Goal: Task Accomplishment & Management: Complete application form

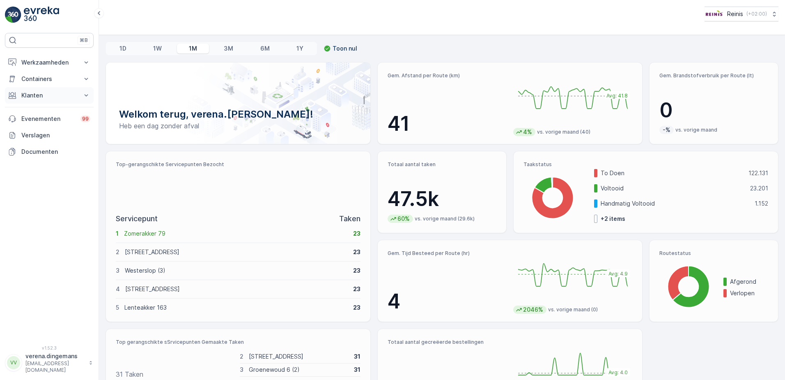
click at [80, 100] on button "Klanten" at bounding box center [49, 95] width 89 height 16
click at [28, 158] on p "Orders" at bounding box center [30, 155] width 19 height 8
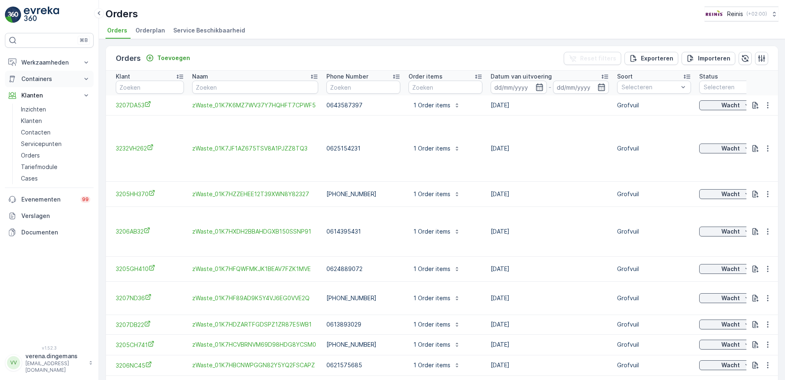
drag, startPoint x: 53, startPoint y: 65, endPoint x: 50, endPoint y: 74, distance: 8.8
click at [53, 65] on p "Werkzaamheden" at bounding box center [49, 62] width 56 height 8
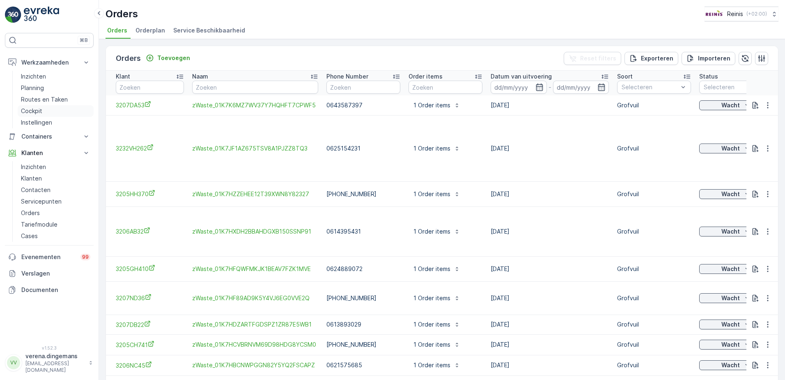
click at [30, 110] on p "Cockpit" at bounding box center [31, 111] width 21 height 8
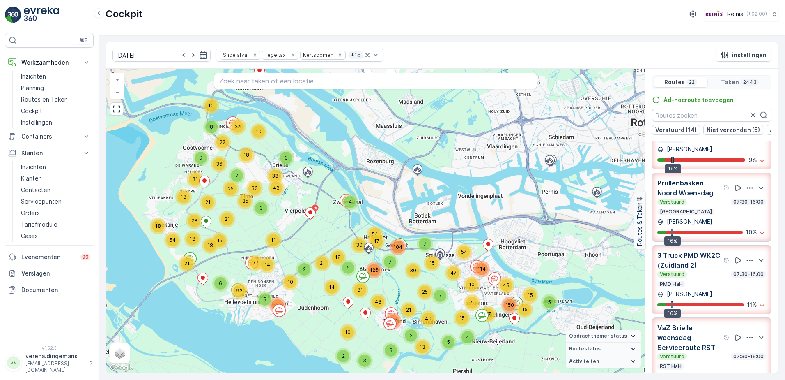
scroll to position [288, 0]
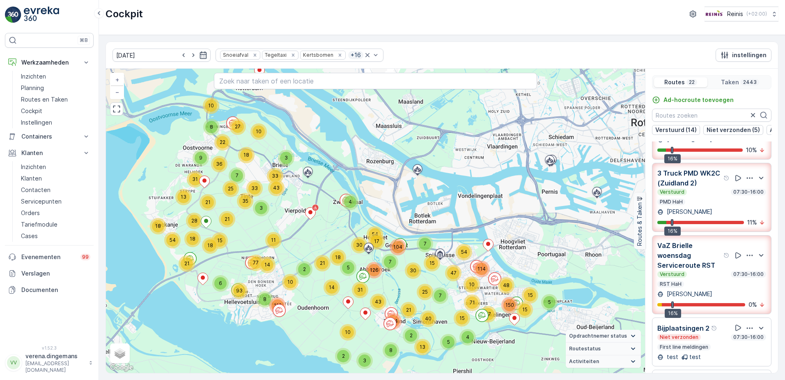
click at [713, 287] on div "Verstuurd 07:30-16:00 RST HaH" at bounding box center [712, 279] width 109 height 16
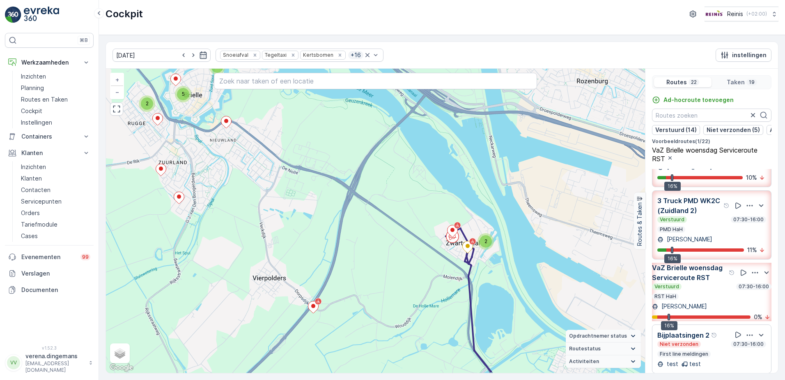
drag, startPoint x: 511, startPoint y: 293, endPoint x: 484, endPoint y: 255, distance: 46.5
click at [484, 255] on div "2 5 2 2 + − Satelliet stappenplan Terrein Hybride Leaflet Sneltoetsen Kaartgege…" at bounding box center [375, 221] width 539 height 304
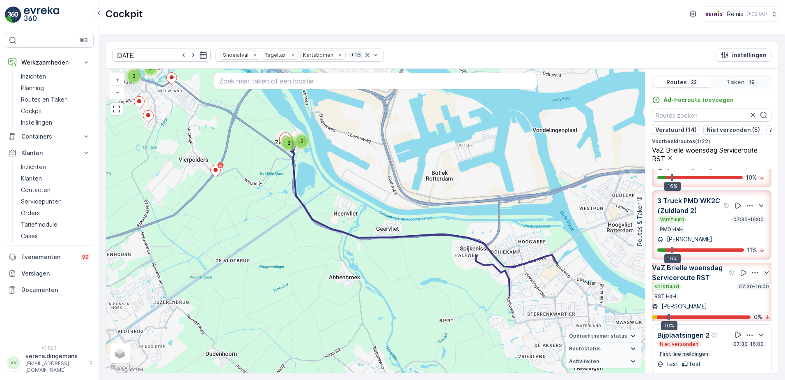
drag, startPoint x: 444, startPoint y: 322, endPoint x: 303, endPoint y: 216, distance: 176.8
click at [303, 216] on div "2 5 3 2 2 + − Satelliet stappenplan Terrein Hybride Leaflet Sneltoetsen Kaartge…" at bounding box center [375, 221] width 539 height 304
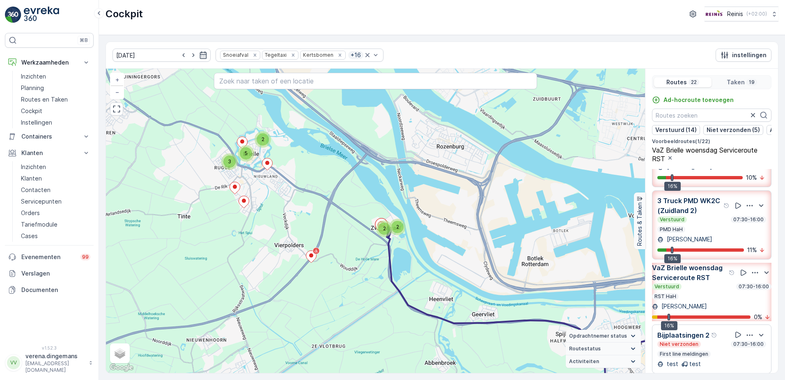
drag, startPoint x: 275, startPoint y: 207, endPoint x: 371, endPoint y: 292, distance: 128.3
click at [371, 292] on div "2 5 3 2 2 + − Satelliet stappenplan Terrein Hybride Leaflet Sneltoetsen Kaartge…" at bounding box center [375, 221] width 539 height 304
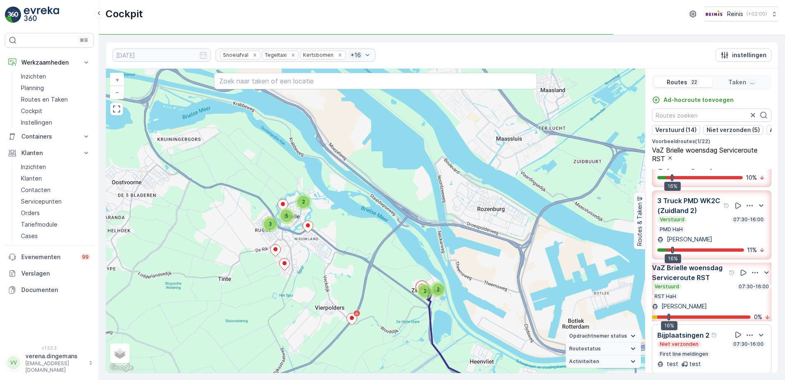
drag, startPoint x: 245, startPoint y: 181, endPoint x: 286, endPoint y: 244, distance: 74.5
click at [286, 244] on div "2 5 3 2 2 + − Satelliet stappenplan Terrein Hybride Leaflet Sneltoetsen Kaartge…" at bounding box center [375, 221] width 539 height 304
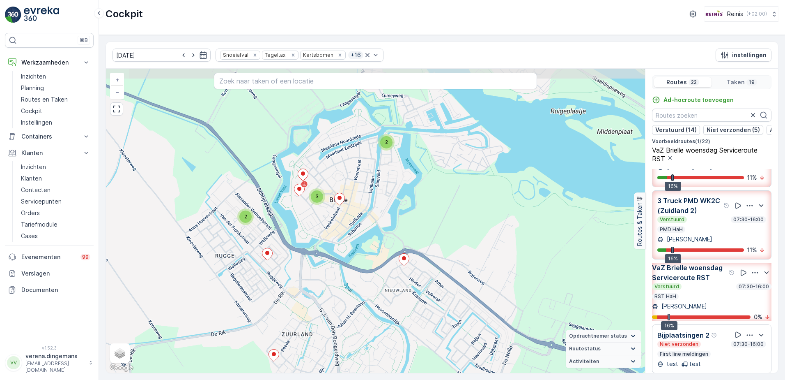
drag, startPoint x: 297, startPoint y: 207, endPoint x: 303, endPoint y: 233, distance: 27.5
click at [303, 233] on div "2 3 2 2 + − Satelliet stappenplan Terrein Hybride Leaflet Sneltoetsen Kaartgege…" at bounding box center [375, 221] width 539 height 304
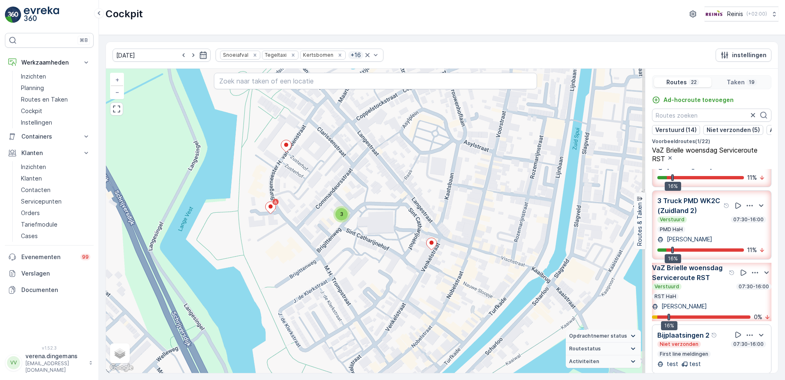
drag, startPoint x: 332, startPoint y: 182, endPoint x: 322, endPoint y: 221, distance: 40.3
click at [322, 221] on div "3 2 + − Satelliet stappenplan Terrein Hybride Leaflet Sneltoetsen Kaartgegevens…" at bounding box center [375, 221] width 539 height 304
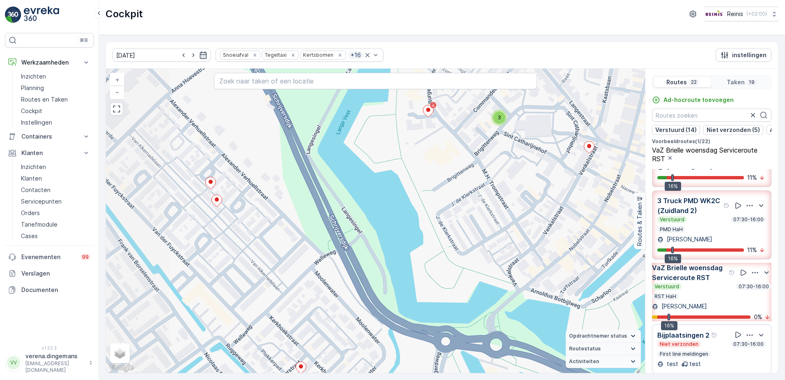
drag, startPoint x: 225, startPoint y: 284, endPoint x: 382, endPoint y: 188, distance: 184.9
click at [382, 188] on div "3 2 + − Satelliet stappenplan Terrein Hybride Leaflet Sneltoetsen Kaartgegevens…" at bounding box center [375, 221] width 539 height 304
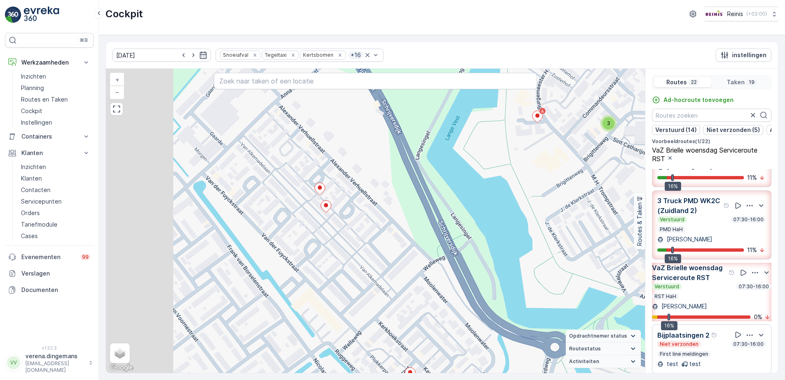
drag, startPoint x: 209, startPoint y: 232, endPoint x: 318, endPoint y: 238, distance: 109.4
click at [318, 238] on div "3 2 + − Satelliet stappenplan Terrein Hybride Leaflet Sneltoetsen Kaartgegevens…" at bounding box center [375, 221] width 539 height 304
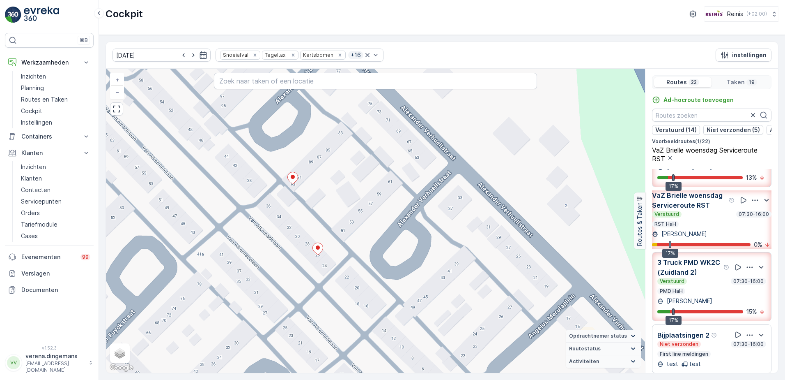
drag, startPoint x: 382, startPoint y: 180, endPoint x: 371, endPoint y: 223, distance: 44.6
click at [371, 223] on div "2 + − Satelliet stappenplan Terrein Hybride Leaflet Sneltoetsen Kaartgegevens K…" at bounding box center [375, 221] width 539 height 304
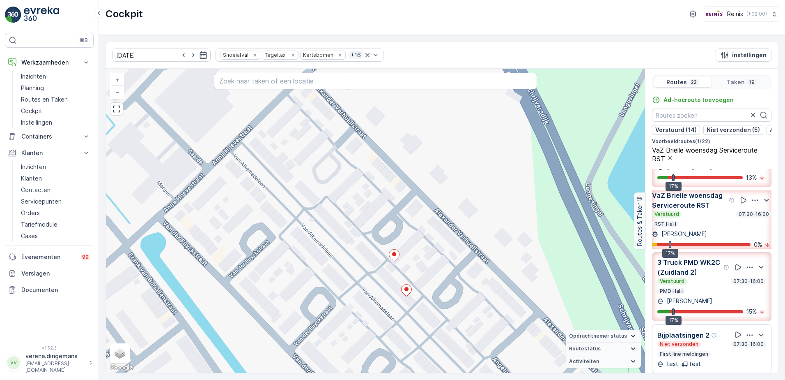
drag, startPoint x: 283, startPoint y: 199, endPoint x: 345, endPoint y: 257, distance: 84.9
click at [345, 257] on div "2 2 + − Satelliet stappenplan Terrein Hybride Leaflet Sneltoetsen Kaartgegevens…" at bounding box center [375, 221] width 539 height 304
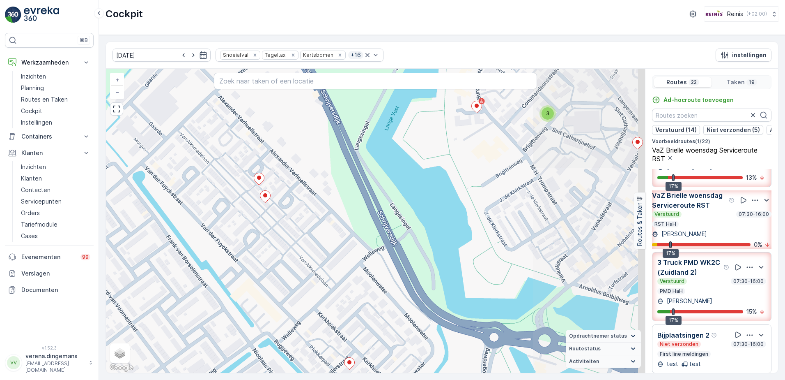
drag, startPoint x: 477, startPoint y: 283, endPoint x: 295, endPoint y: 221, distance: 192.4
click at [295, 221] on div "3 2 + − Satelliet stappenplan Terrein Hybride Leaflet Sneltoetsen Kaartgegevens…" at bounding box center [375, 221] width 539 height 304
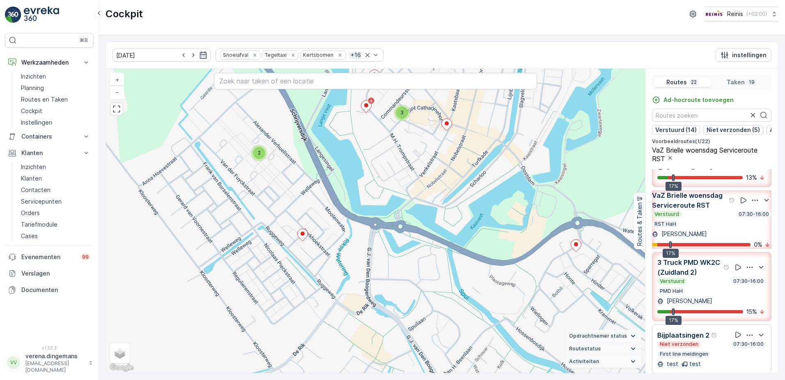
drag, startPoint x: 359, startPoint y: 260, endPoint x: 341, endPoint y: 208, distance: 54.8
click at [341, 208] on div "2 3 2 2 + − Satelliet stappenplan Terrein Hybride Leaflet Sneltoetsen Kaartgege…" at bounding box center [375, 221] width 539 height 304
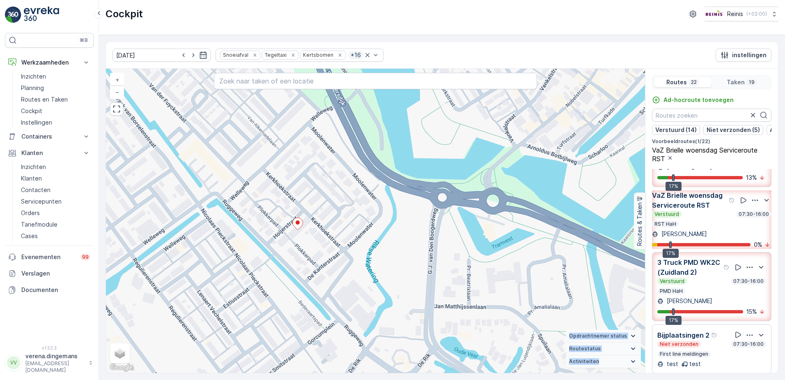
drag, startPoint x: 298, startPoint y: 244, endPoint x: 283, endPoint y: 269, distance: 30.0
click at [283, 269] on div "3 2 + − Satelliet stappenplan Terrein Hybride Leaflet Sneltoetsen Kaartgegevens…" at bounding box center [375, 221] width 539 height 304
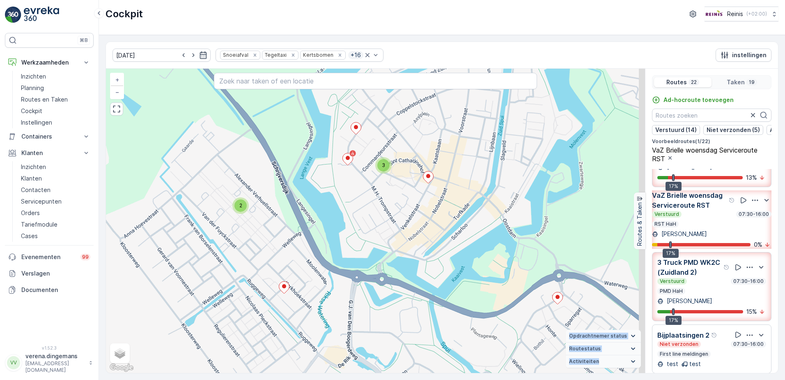
drag, startPoint x: 224, startPoint y: 180, endPoint x: 216, endPoint y: 224, distance: 44.7
click at [216, 224] on div "2 3 2 2 + − Satelliet stappenplan Terrein Hybride Leaflet Sneltoetsen Kaartgege…" at bounding box center [375, 221] width 539 height 304
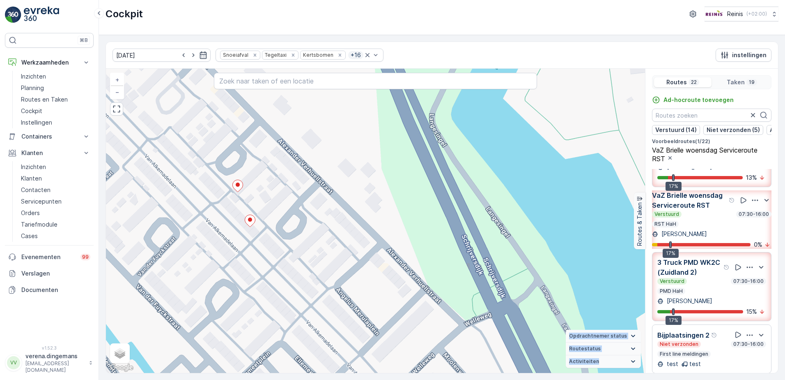
drag, startPoint x: 245, startPoint y: 204, endPoint x: 226, endPoint y: 249, distance: 49.3
click at [226, 249] on div "2 2 + − Satelliet stappenplan Terrein Hybride Leaflet Sneltoetsen Kaartgegevens…" at bounding box center [375, 221] width 539 height 304
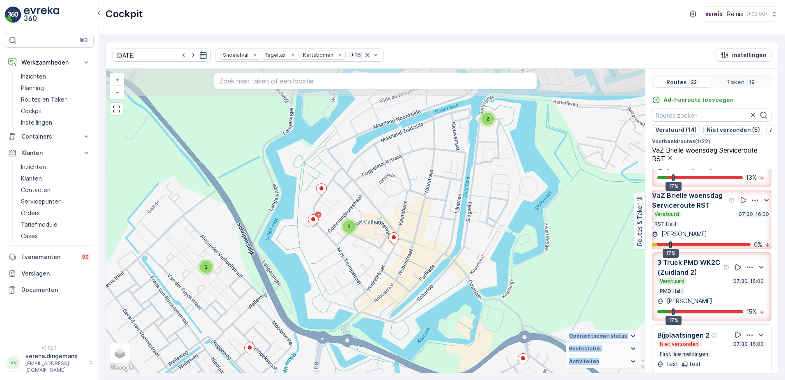
drag, startPoint x: 391, startPoint y: 234, endPoint x: 373, endPoint y: 253, distance: 26.7
click at [373, 253] on div "2 3 2 2 + − Satelliet stappenplan Terrein Hybride Leaflet Sneltoetsen Kaartgege…" at bounding box center [375, 221] width 539 height 304
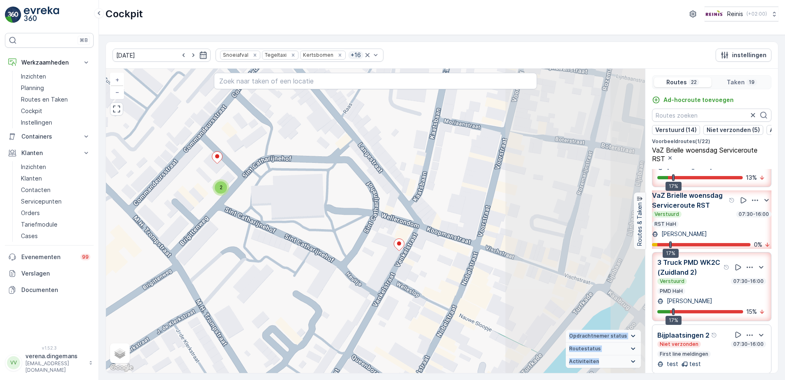
drag, startPoint x: 564, startPoint y: 299, endPoint x: 408, endPoint y: 277, distance: 157.2
click at [408, 277] on div "2 2 + − Satelliet stappenplan Terrein Hybride Leaflet Sneltoetsen Kaartgegevens…" at bounding box center [375, 221] width 539 height 304
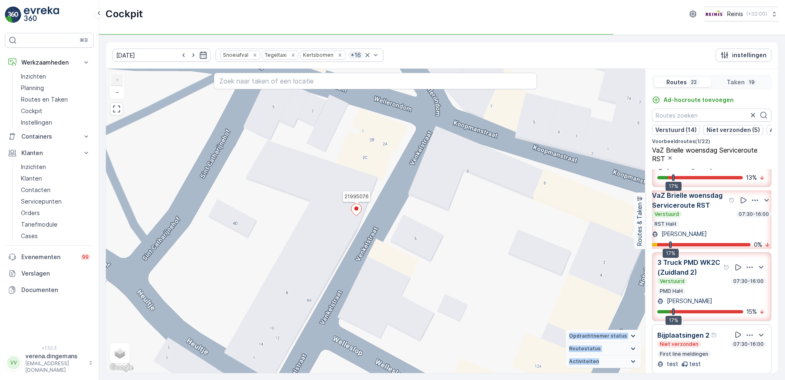
click at [357, 209] on ellipse at bounding box center [357, 208] width 4 height 4
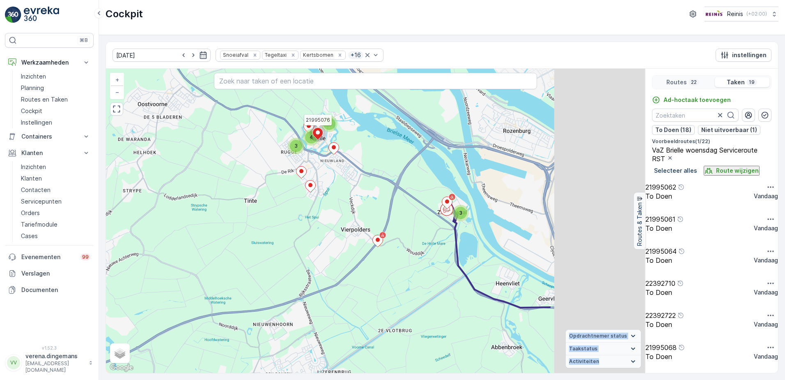
drag, startPoint x: 548, startPoint y: 243, endPoint x: 399, endPoint y: 170, distance: 166.3
click at [399, 170] on div "2 4 3 3 21995076 + − Satelliet stappenplan Terrein Hybride Leaflet Sneltoetsen …" at bounding box center [375, 221] width 539 height 304
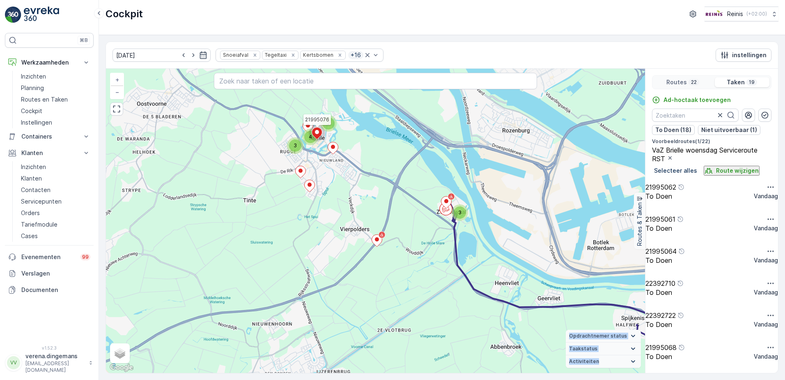
click at [546, 53] on div "15.10.2025 Snoeiafval Tegeltaxi Kertsbomen + 16 instellingen" at bounding box center [442, 55] width 672 height 27
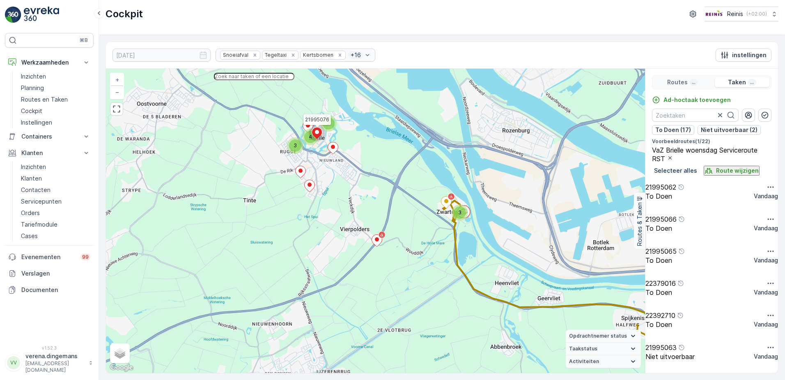
click at [295, 79] on input "text" at bounding box center [254, 76] width 81 height 7
click at [689, 85] on div "Routes 22" at bounding box center [683, 82] width 58 height 10
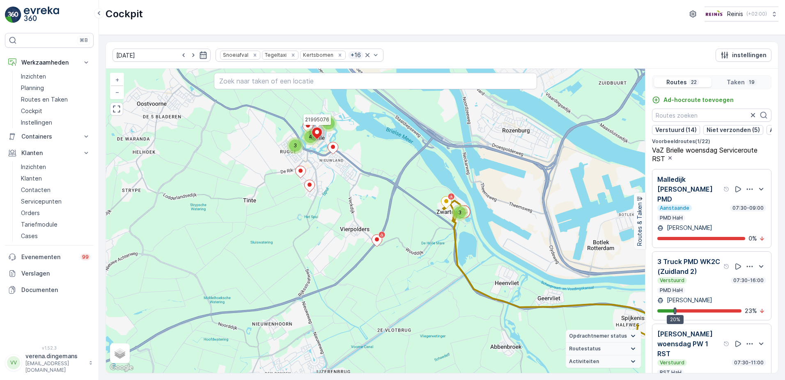
scroll to position [1027, 0]
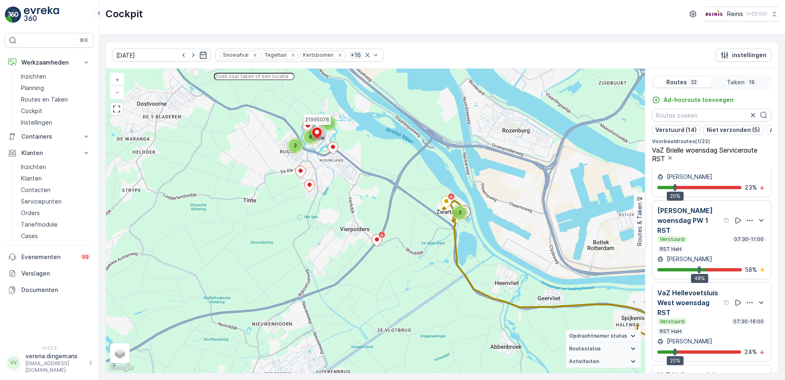
click at [295, 80] on input "text" at bounding box center [254, 76] width 81 height 7
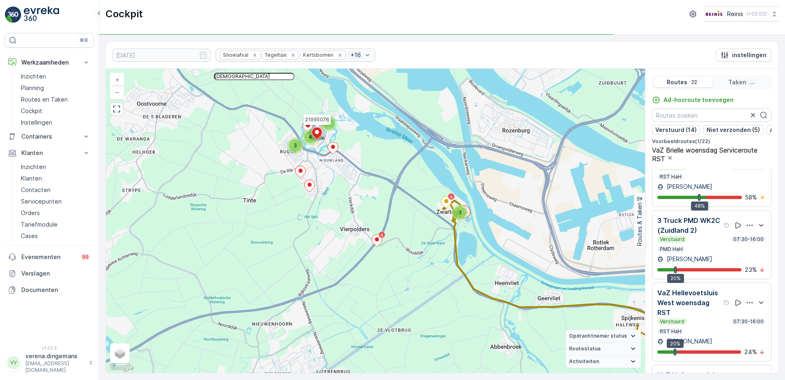
scroll to position [955, 0]
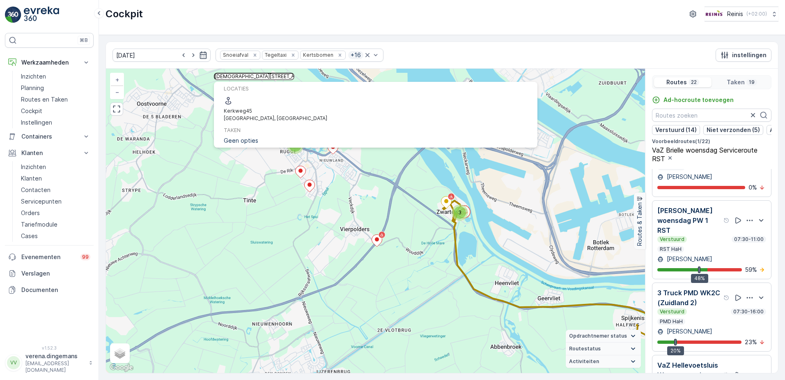
type input "[DEMOGRAPHIC_DATA][STREET_ADDRESS]"
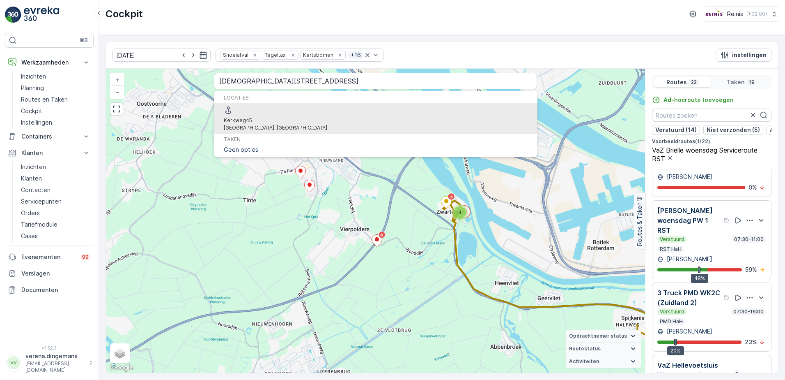
click at [275, 124] on p "[GEOGRAPHIC_DATA], [GEOGRAPHIC_DATA]" at bounding box center [276, 127] width 104 height 7
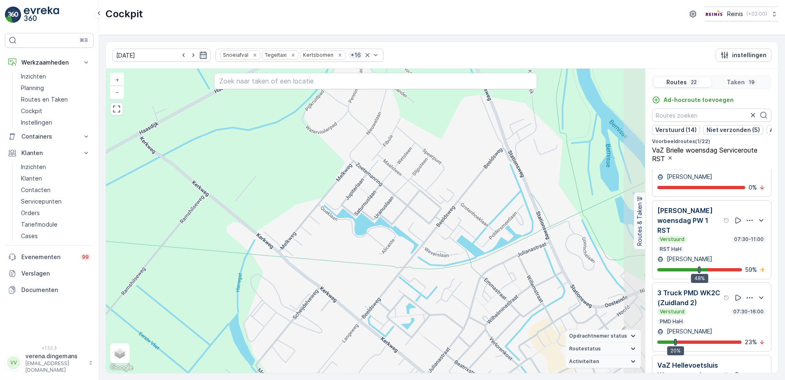
drag, startPoint x: 553, startPoint y: 281, endPoint x: 432, endPoint y: 264, distance: 122.8
click at [432, 264] on div "2 3 2 2 21995076 + − Satelliet stappenplan Terrein Hybride Leaflet Sneltoetsen …" at bounding box center [375, 221] width 539 height 304
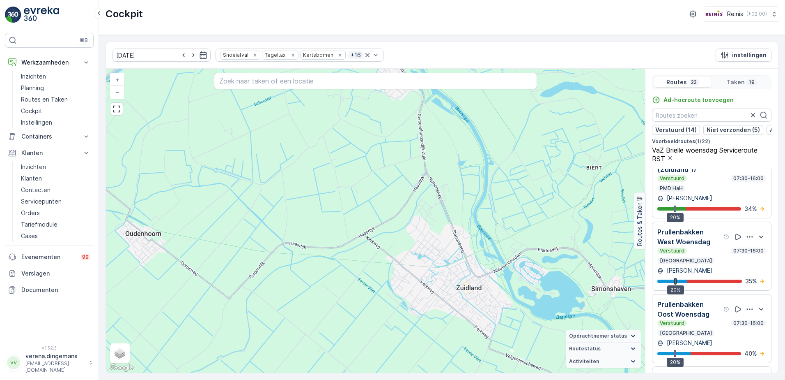
scroll to position [1457, 0]
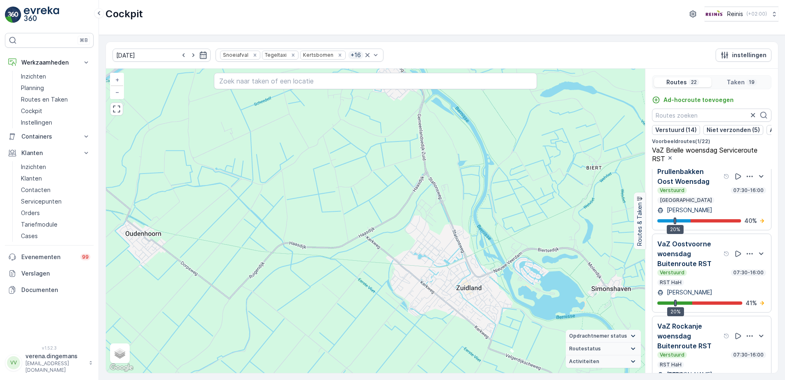
click at [707, 352] on div "Verstuurd 07:30-16:00 RST HaH" at bounding box center [712, 359] width 109 height 16
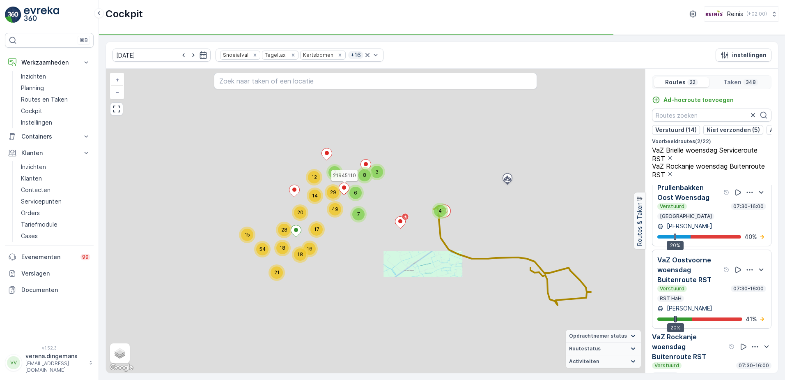
click at [706, 362] on div "Verstuurd 07:30-16:00" at bounding box center [712, 365] width 120 height 7
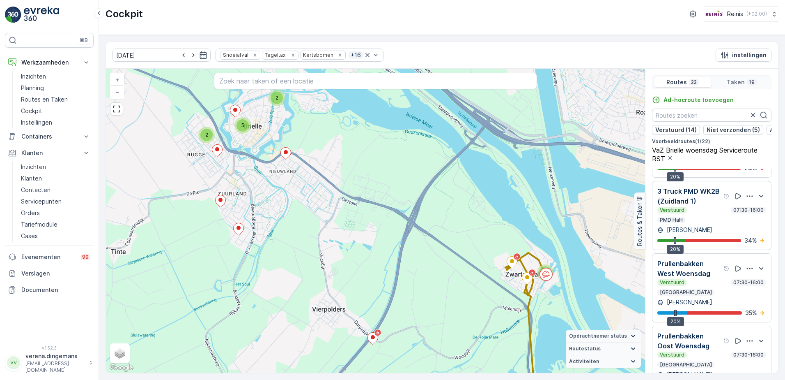
scroll to position [1252, 0]
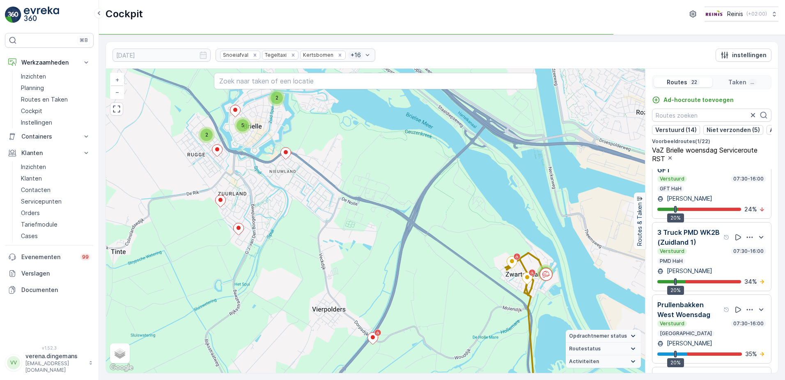
click at [713, 248] on div "Verstuurd 07:30-16:00 PMD HaH" at bounding box center [712, 256] width 109 height 16
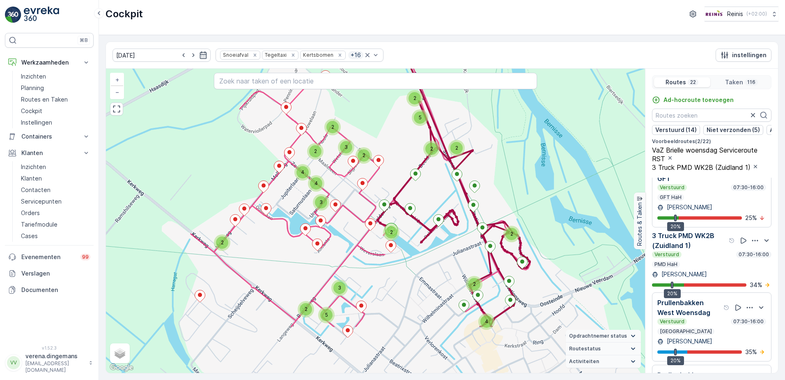
drag, startPoint x: 322, startPoint y: 347, endPoint x: 438, endPoint y: 266, distance: 141.5
click at [438, 266] on div "2 3 2 3 2 2 2 4 4 2 3 2 2 4 2 2 2 5 3 2 5 3 2 2 + − Satelliet stappenplan Terre…" at bounding box center [375, 221] width 539 height 304
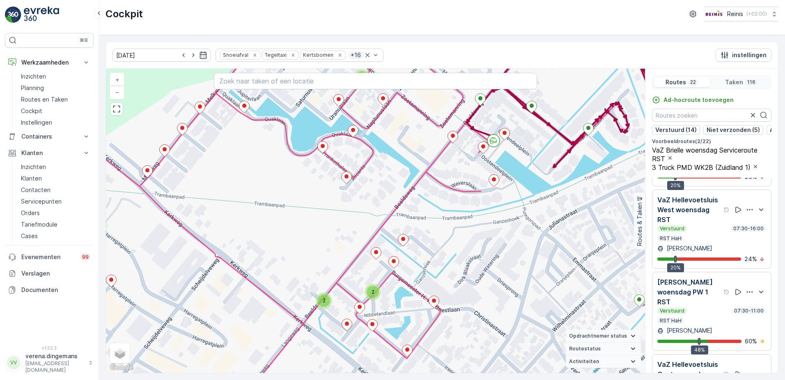
scroll to position [1087, 0]
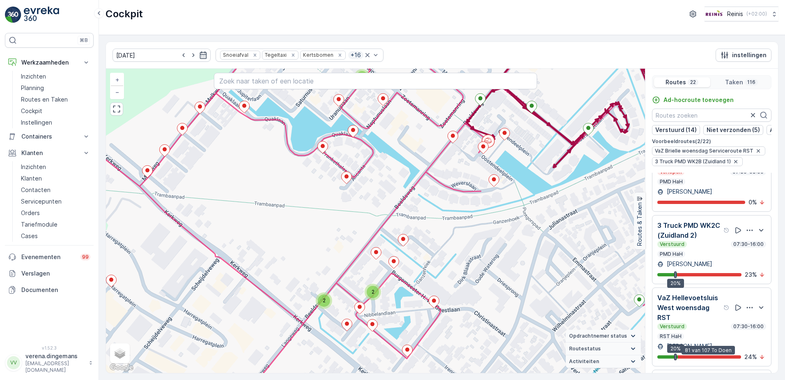
scroll to position [923, 0]
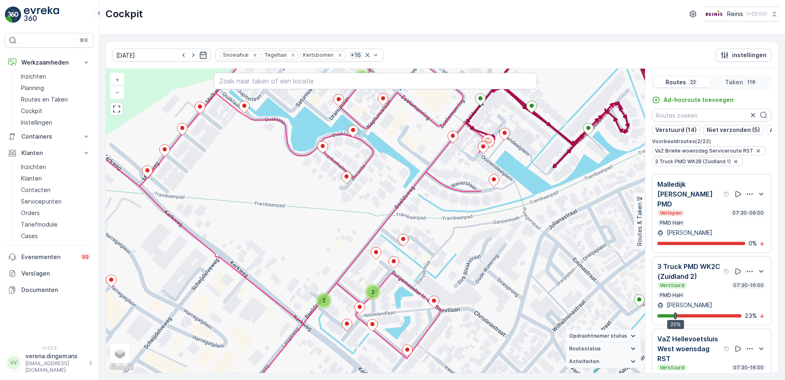
click at [728, 282] on div "Verstuurd 07:30-16:00 PMD HaH" at bounding box center [712, 290] width 109 height 16
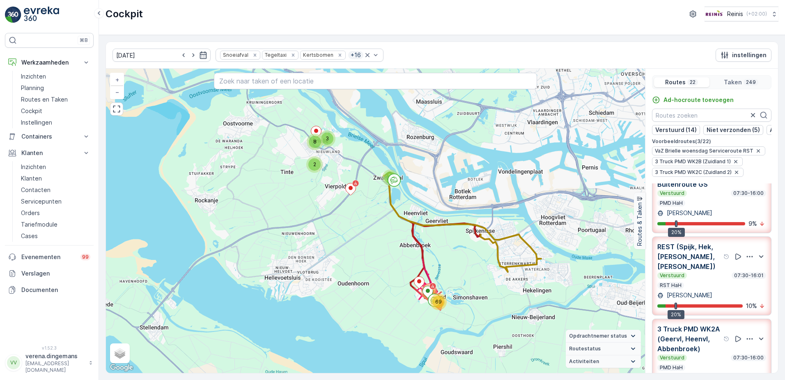
scroll to position [0, 0]
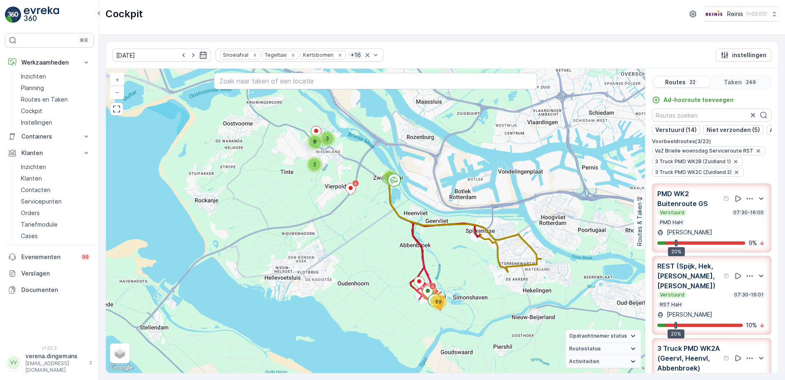
click at [332, 90] on div "locaties [STREET_ADDRESS] Taken Geen opties" at bounding box center [376, 82] width 324 height 18
click at [332, 85] on input "text" at bounding box center [376, 81] width 324 height 16
type input "[DEMOGRAPHIC_DATA][STREET_ADDRESS]"
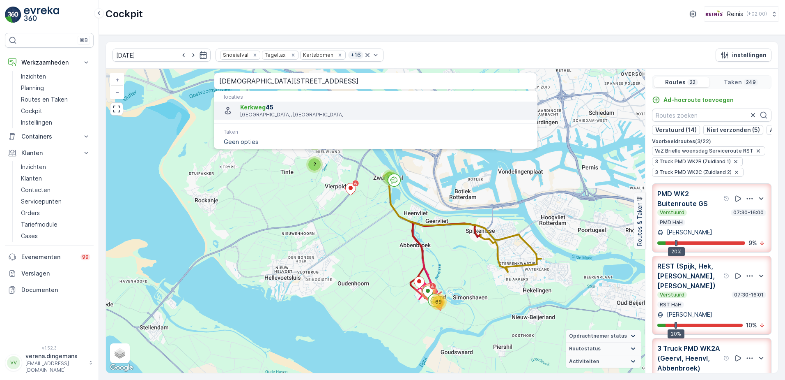
click at [290, 115] on p "[GEOGRAPHIC_DATA], [GEOGRAPHIC_DATA]" at bounding box center [385, 114] width 290 height 7
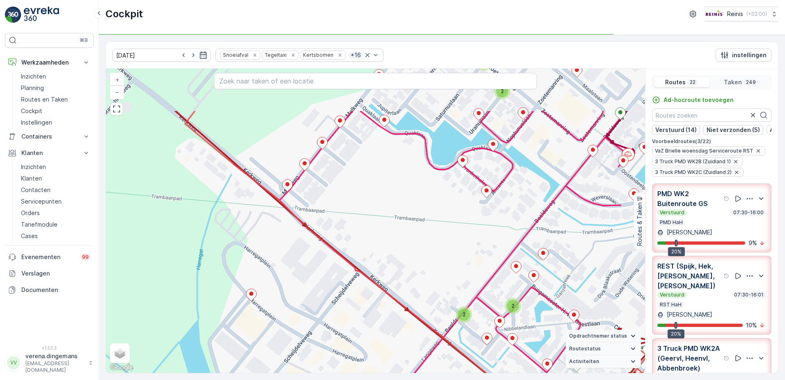
drag, startPoint x: 274, startPoint y: 221, endPoint x: 321, endPoint y: 294, distance: 86.5
click at [321, 294] on div "3 2 2 2 2 2 2 2 3 2 2 2 2 2 2 4 2 2 2 2 3 4 3 2 2 2 2 2 4 4 2 2 2 2 2 2 2 3 2 2…" at bounding box center [375, 221] width 539 height 304
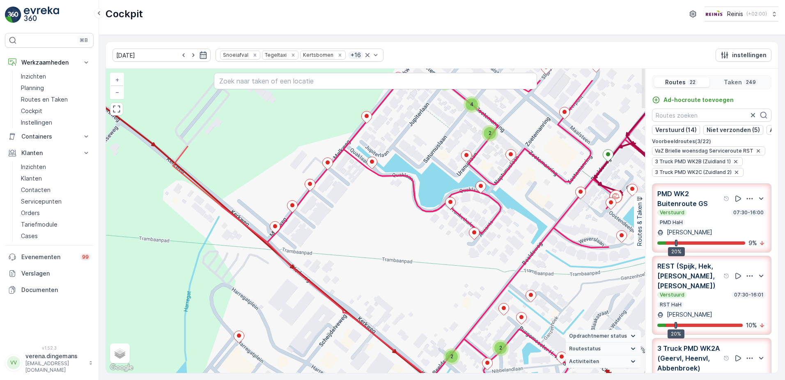
drag, startPoint x: 343, startPoint y: 189, endPoint x: 332, endPoint y: 227, distance: 39.8
click at [332, 227] on div "3 2 2 2 2 2 2 2 3 2 2 2 2 2 2 4 2 2 2 2 3 4 3 2 2 2 2 2 4 4 2 2 2 2 2 2 2 3 2 2…" at bounding box center [375, 221] width 539 height 304
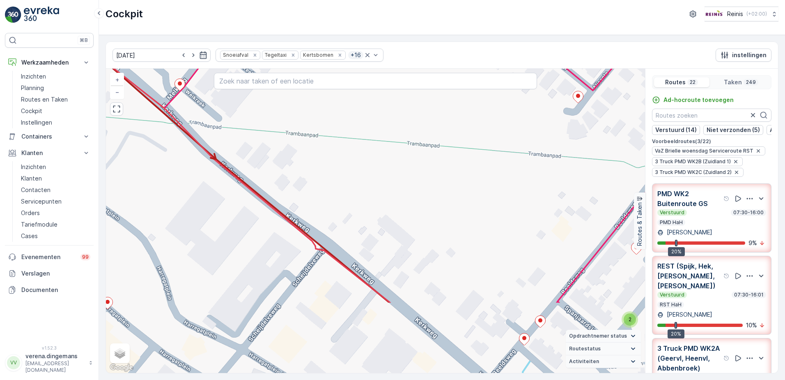
drag, startPoint x: 361, startPoint y: 295, endPoint x: 338, endPoint y: 195, distance: 103.2
click at [338, 195] on div "2 2 2 2 2 2 2 4 2 2 2 2 2 2 2 2 4 4 2 2 2 2 + − Satelliet stappenplan Terrein H…" at bounding box center [375, 221] width 539 height 304
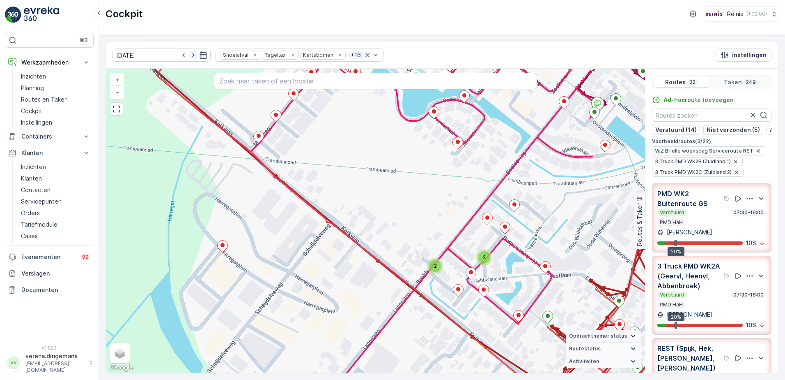
click at [189, 54] on icon "button" at bounding box center [193, 55] width 8 height 8
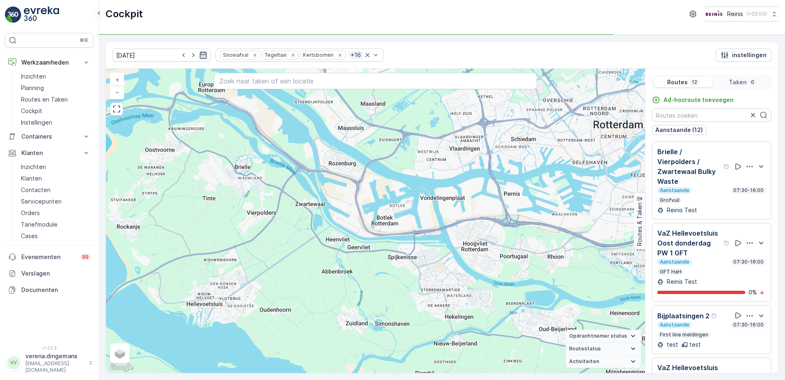
click at [199, 57] on icon "button" at bounding box center [203, 55] width 8 height 8
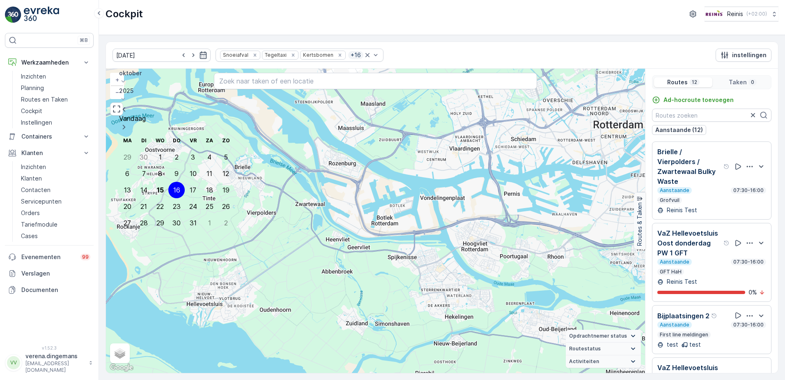
click at [157, 219] on div "29" at bounding box center [161, 222] width 8 height 7
type input "[DATE]"
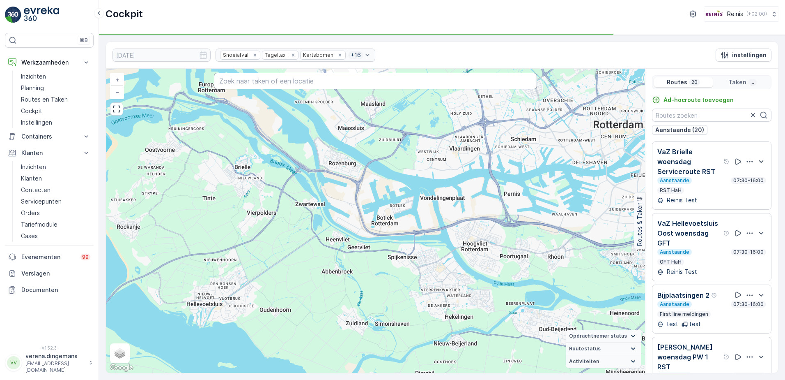
click at [263, 82] on input "text" at bounding box center [376, 81] width 324 height 16
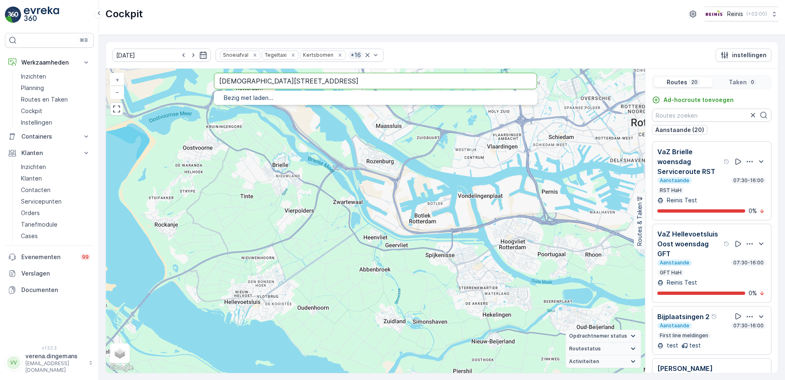
type input "[DEMOGRAPHIC_DATA][STREET_ADDRESS]"
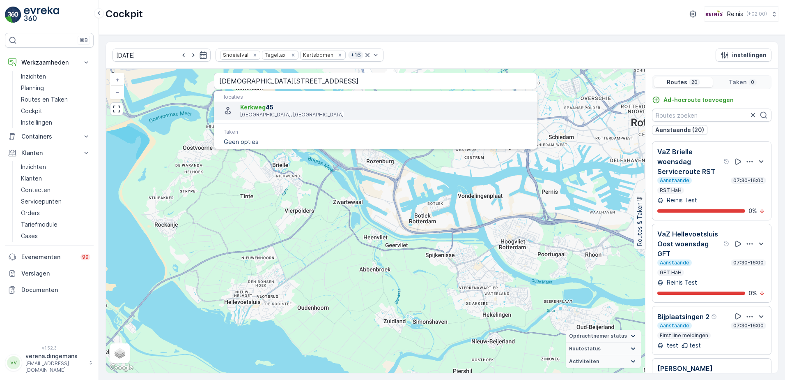
click at [278, 107] on span "[DEMOGRAPHIC_DATA][STREET_ADDRESS]" at bounding box center [385, 107] width 290 height 8
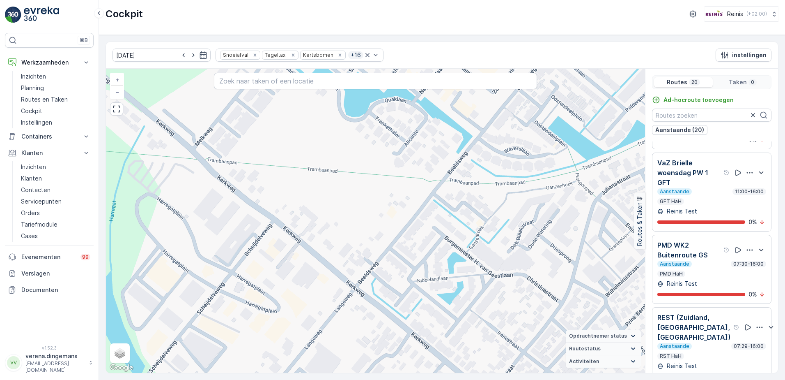
scroll to position [493, 0]
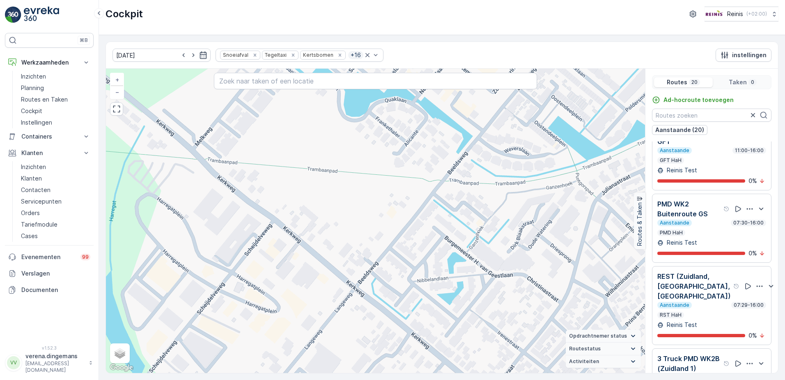
click at [714, 301] on p "REST (Zuidland, [GEOGRAPHIC_DATA], [GEOGRAPHIC_DATA])" at bounding box center [695, 286] width 74 height 30
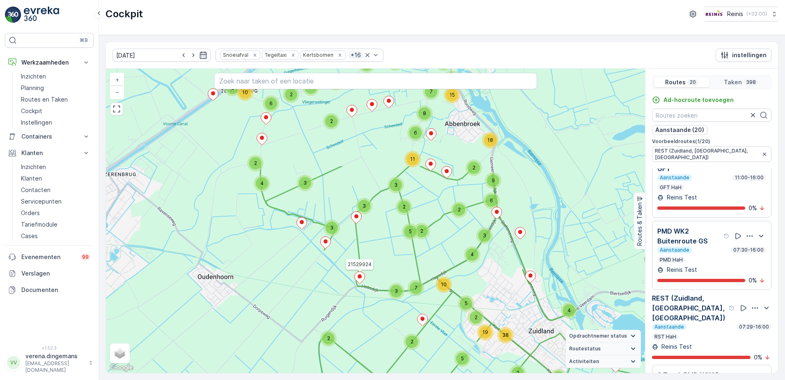
drag, startPoint x: 298, startPoint y: 182, endPoint x: 364, endPoint y: 276, distance: 114.8
click at [364, 276] on icon at bounding box center [360, 278] width 10 height 12
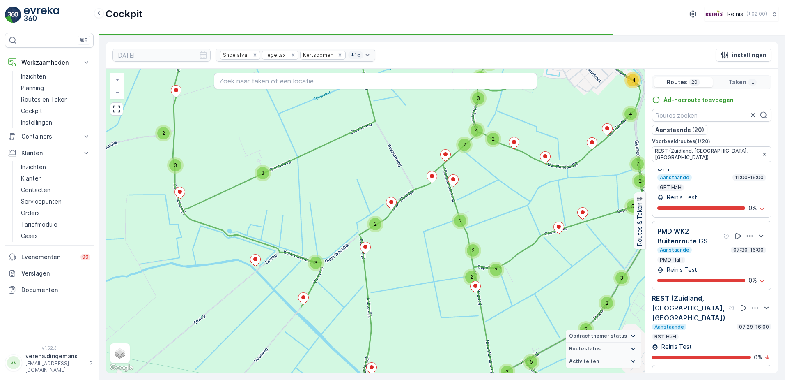
click at [407, 364] on div "3 3 3 3 2 2 2 2 2 4 3 15 2 2 5 2 3 2 3 2 3 2 2 27 11 6 12 5 5 3 5 3 2 4 3 2 2 4…" at bounding box center [375, 221] width 539 height 304
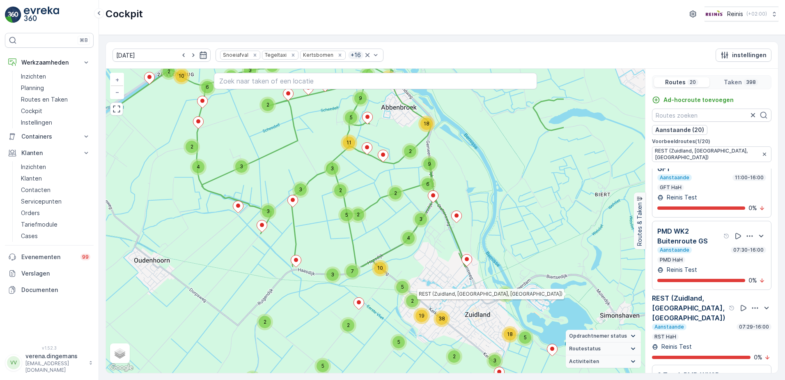
drag, startPoint x: 520, startPoint y: 332, endPoint x: 384, endPoint y: 195, distance: 193.2
click at [384, 195] on icon at bounding box center [339, 103] width 450 height 327
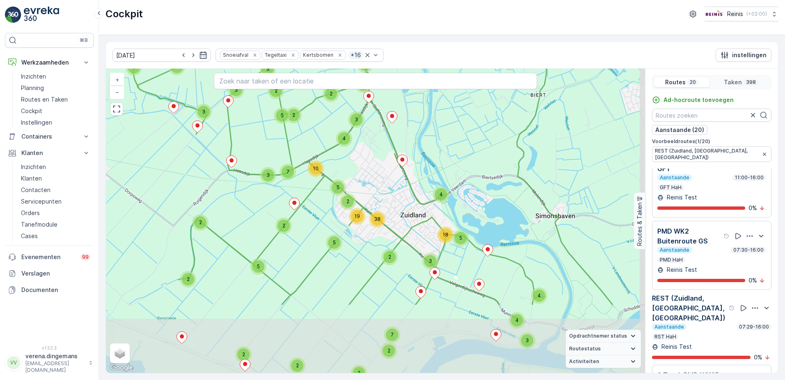
drag, startPoint x: 431, startPoint y: 331, endPoint x: 366, endPoint y: 232, distance: 117.8
click at [366, 232] on div "4 4 3 4 2 2 2 2 2 5 5 3 18 2 7 2 3 7 5 2 38 19 2 5 10 2 3 9 5 11 2 9 18 4 3 2 2…" at bounding box center [375, 221] width 539 height 304
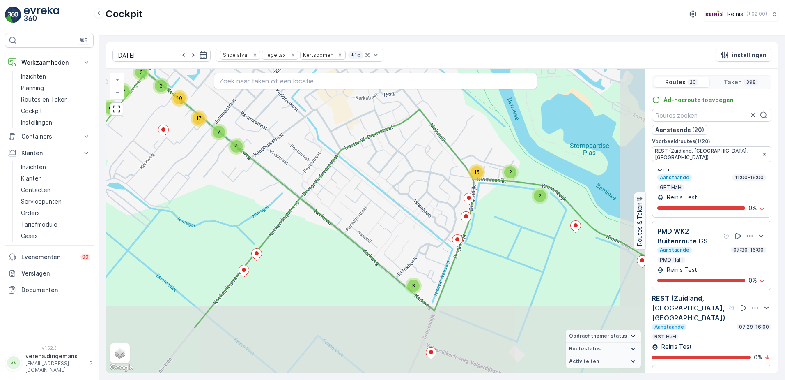
drag, startPoint x: 456, startPoint y: 295, endPoint x: 412, endPoint y: 219, distance: 87.3
click at [412, 219] on div "3 3 3 2 2 2 3 15 2 2 3 2 3 2 2 3 2 3 10 17 7 4 3 3 2 4 6 2 3 2 2 2 3 2 3 4 2 2 …" at bounding box center [375, 221] width 539 height 304
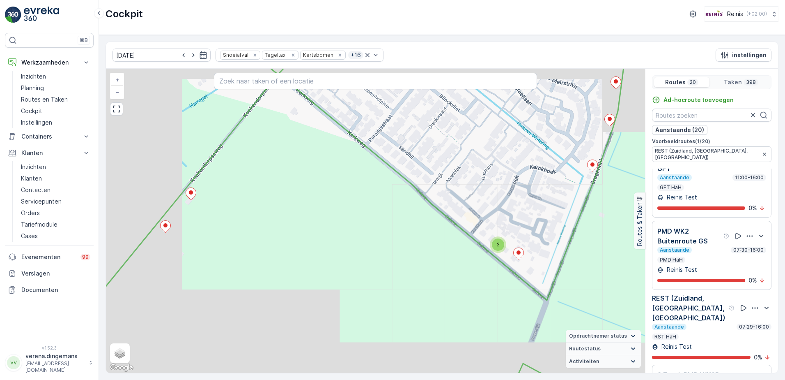
scroll to position [575, 0]
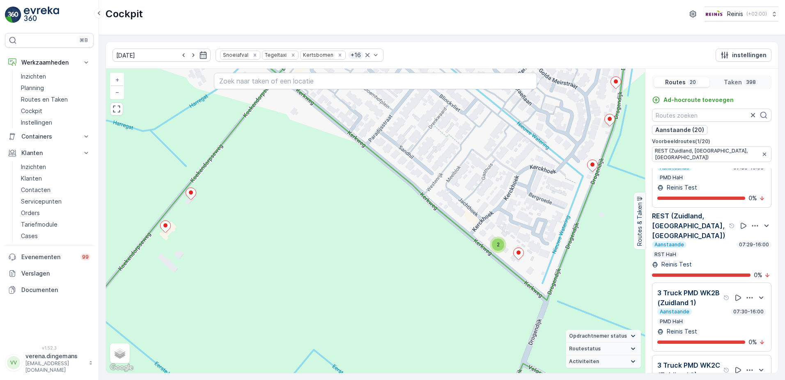
click at [708, 307] on p "3 Truck PMD WK2B (Zuidland 1)" at bounding box center [690, 298] width 64 height 20
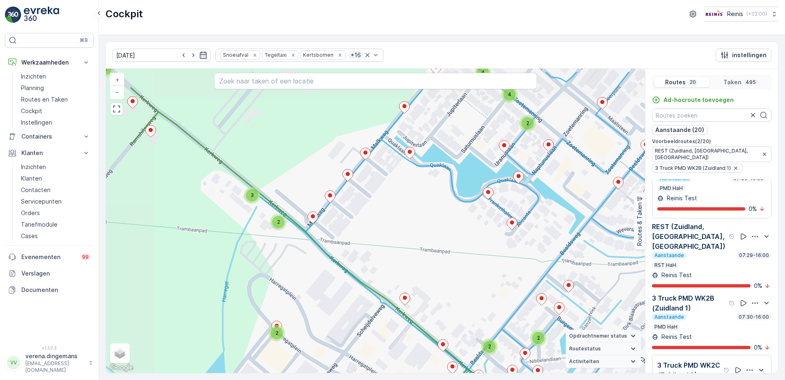
drag, startPoint x: 304, startPoint y: 191, endPoint x: 384, endPoint y: 224, distance: 86.1
click at [384, 224] on div "4 4 2 2 2 2 2 2 2 2 2 3 2 2 2 3 12 2 2 2 2 3 2 5 5 3 3 11 2 5 3 2 2 3 2 2 2 2 2…" at bounding box center [375, 221] width 539 height 304
click at [199, 51] on icon "button" at bounding box center [203, 55] width 8 height 8
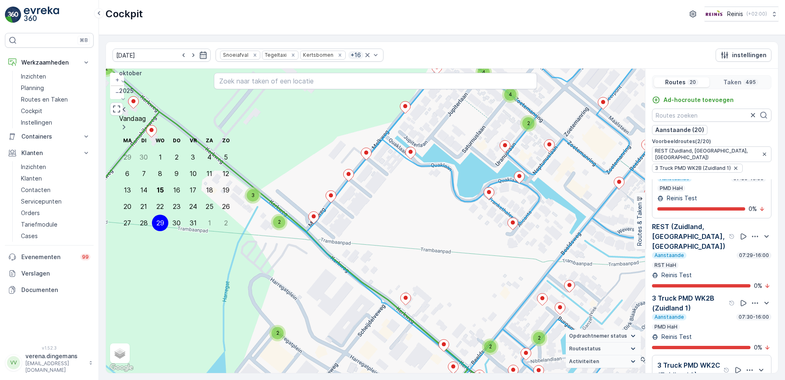
click at [127, 77] on icon at bounding box center [123, 81] width 8 height 8
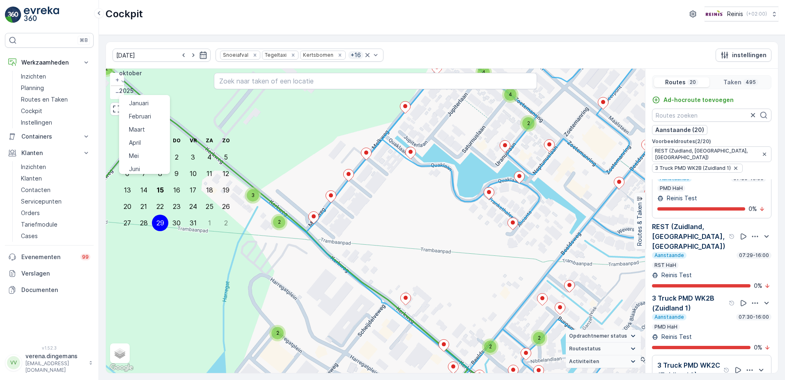
scroll to position [62, 0]
click at [143, 168] on span "November" at bounding box center [143, 172] width 29 height 8
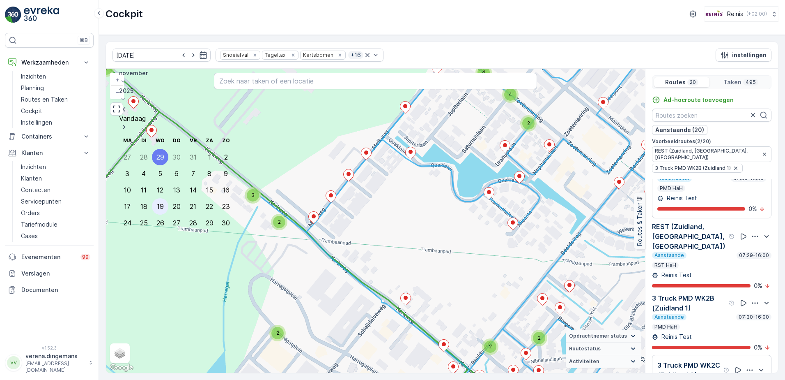
click at [157, 203] on div "19" at bounding box center [160, 206] width 7 height 7
type input "[DATE]"
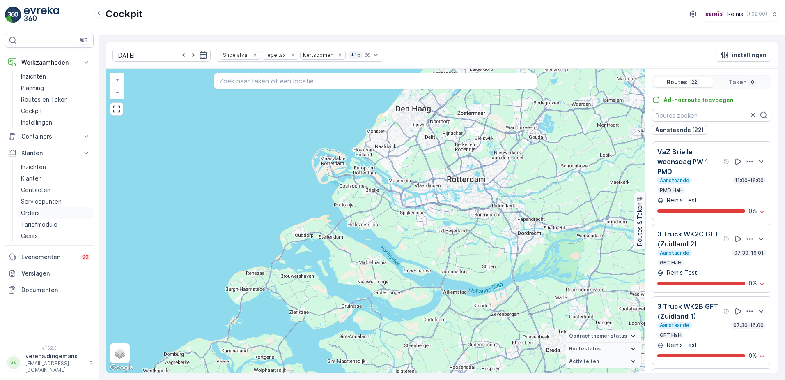
click at [42, 211] on link "Orders" at bounding box center [56, 213] width 76 height 12
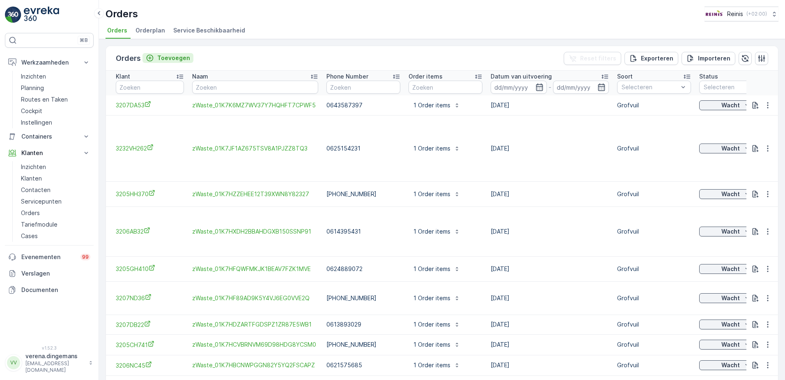
click at [180, 60] on p "Toevoegen" at bounding box center [173, 58] width 33 height 8
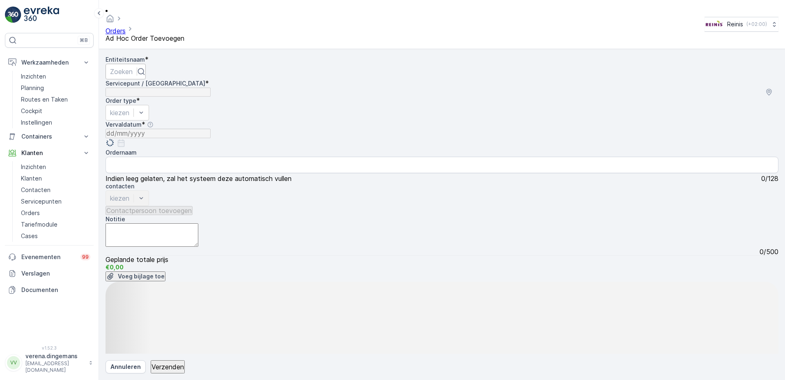
click at [133, 67] on div at bounding box center [121, 71] width 23 height 9
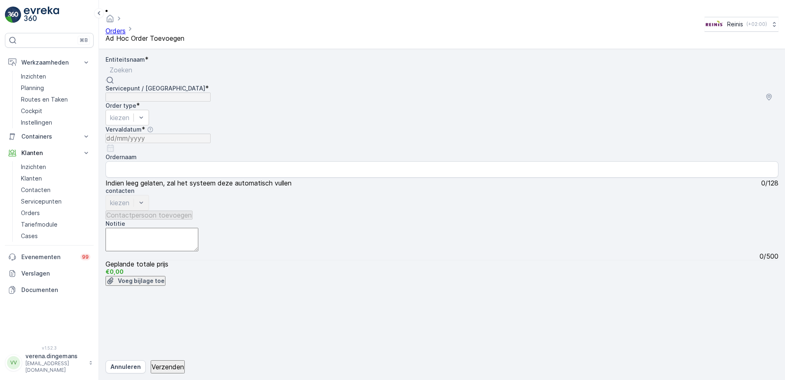
click at [132, 65] on div at bounding box center [121, 69] width 23 height 9
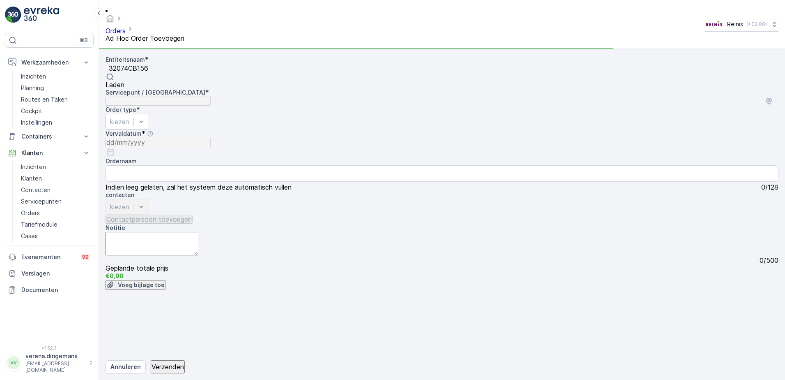
type input "32074CB156"
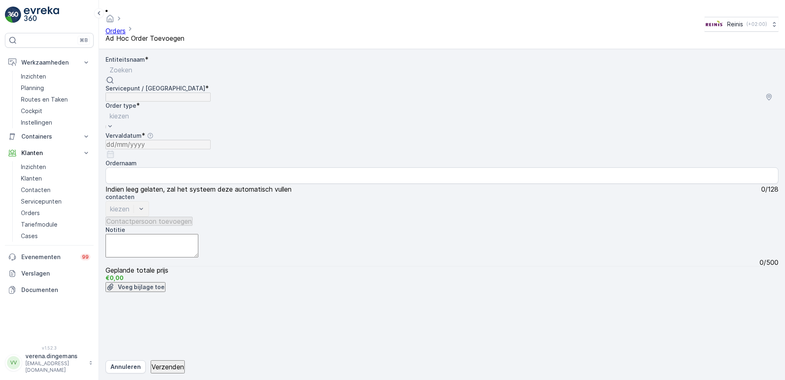
click at [132, 65] on p "Zoeken" at bounding box center [121, 70] width 23 height 10
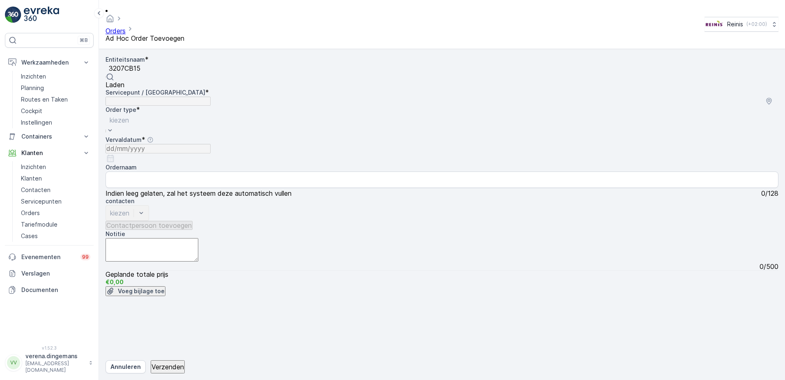
type input "3207CB156"
click at [160, 85] on div "3207CB156" at bounding box center [161, 84] width 110 height 7
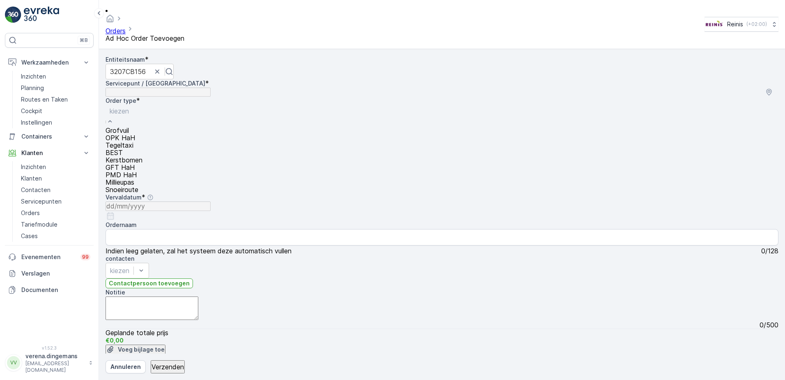
click at [138, 106] on div at bounding box center [124, 110] width 29 height 9
click at [128, 126] on span "Grofvuil" at bounding box center [117, 130] width 23 height 8
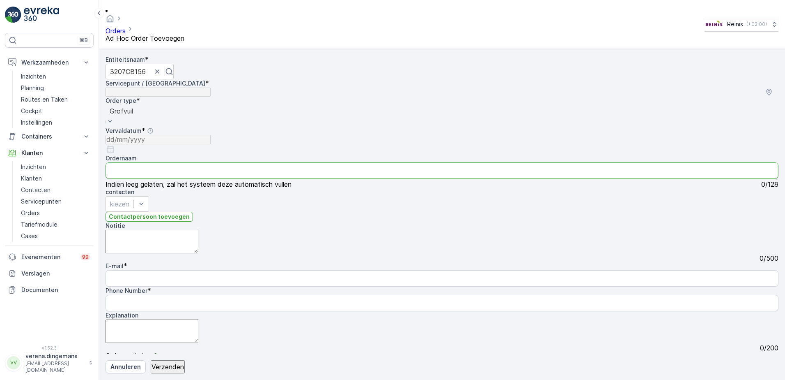
click at [155, 162] on input "Ordernaam" at bounding box center [442, 170] width 673 height 16
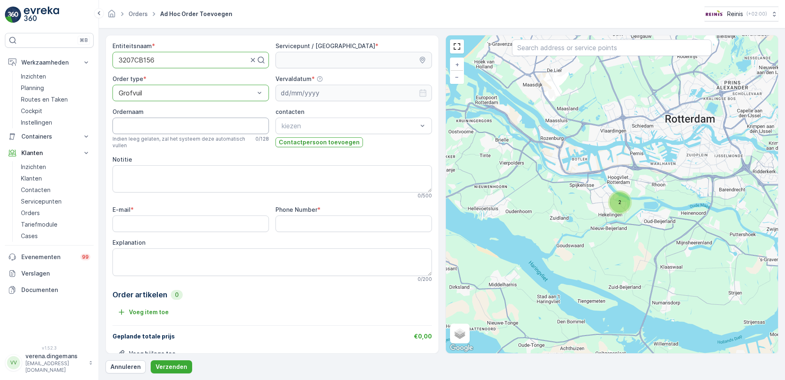
click at [181, 123] on input "Ordernaam" at bounding box center [191, 125] width 157 height 16
paste input "Donaulaan 156"
click at [174, 127] on input "Donaulaan 156" at bounding box center [165, 121] width 105 height 9
click at [153, 124] on input "Donaulaan 156" at bounding box center [165, 121] width 105 height 9
type input "Donaulaan156"
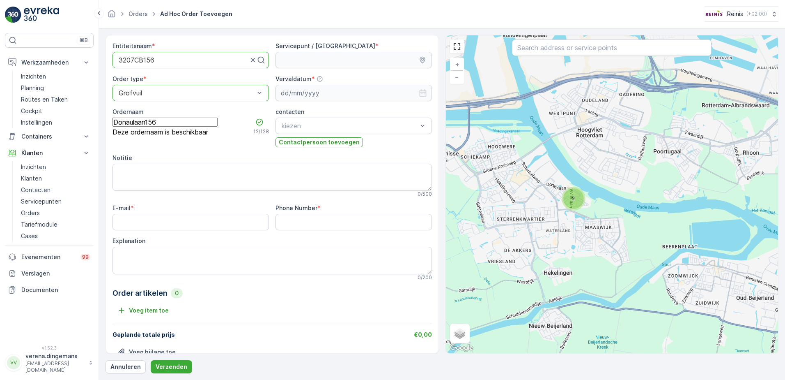
drag, startPoint x: 566, startPoint y: 171, endPoint x: 569, endPoint y: 207, distance: 36.3
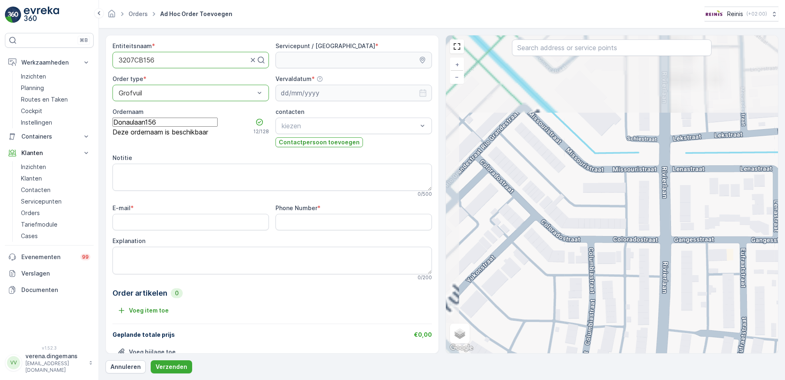
drag, startPoint x: 566, startPoint y: 203, endPoint x: 629, endPoint y: 272, distance: 94.2
click at [642, 283] on div "+ − Satelliet stappenplan Terrein Hybride Leaflet Sneltoetsen Kaartgegevens Kaa…" at bounding box center [612, 194] width 333 height 318
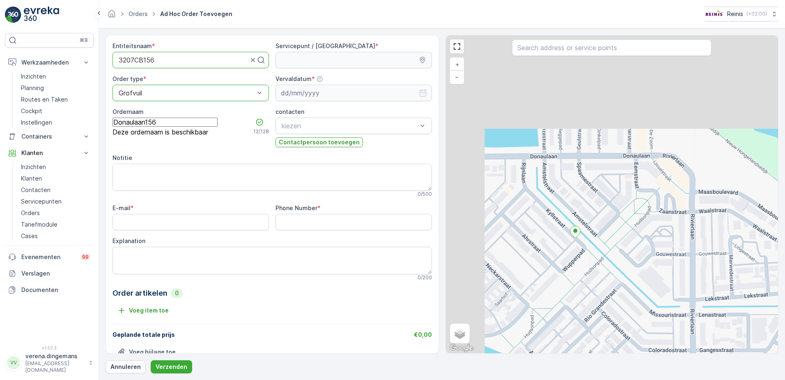
drag, startPoint x: 521, startPoint y: 140, endPoint x: 615, endPoint y: 279, distance: 168.1
click at [615, 279] on div "+ − Satelliet stappenplan Terrein Hybride Leaflet Sneltoetsen Kaartgegevens Kaa…" at bounding box center [612, 194] width 333 height 318
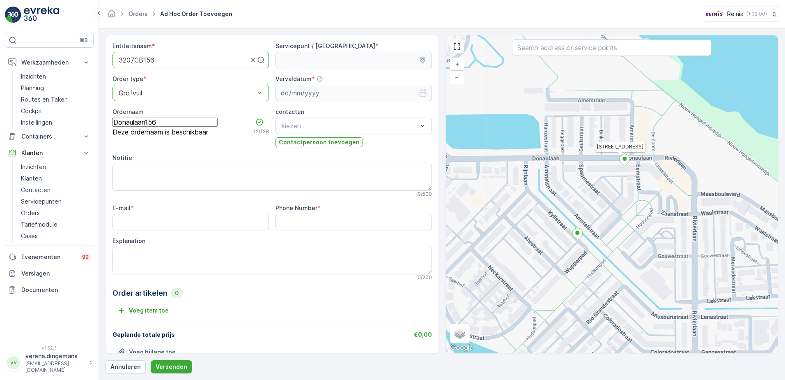
click at [621, 164] on icon at bounding box center [624, 160] width 11 height 12
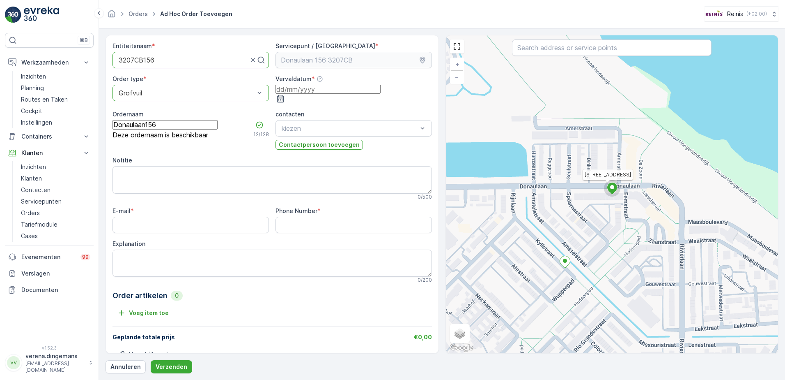
click at [381, 88] on input at bounding box center [328, 89] width 105 height 9
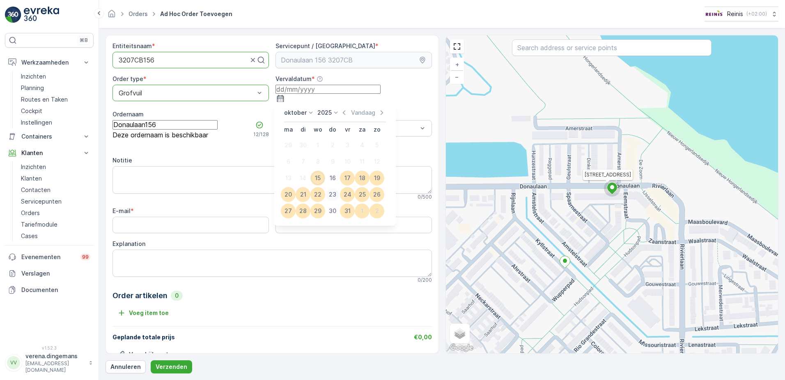
click at [330, 190] on div "23" at bounding box center [332, 194] width 13 height 13
type input "[DATE]"
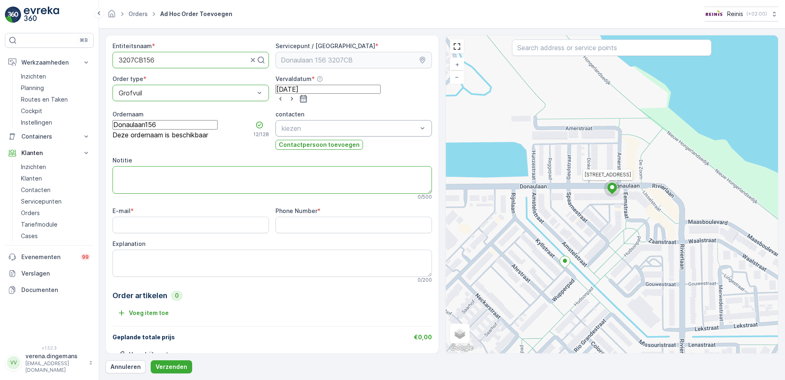
click at [177, 177] on textarea "Notitie" at bounding box center [273, 179] width 320 height 27
type textarea "2 STOELEN 1 KUUB"
click at [151, 360] on button "Verzenden" at bounding box center [171, 366] width 41 height 13
drag, startPoint x: 151, startPoint y: 217, endPoint x: 51, endPoint y: 226, distance: 100.2
click at [49, 227] on div "⌘B Werkzaamheden Inzichten Planning Routes en Taken Cockpit Instellingen Contai…" at bounding box center [392, 190] width 785 height 380
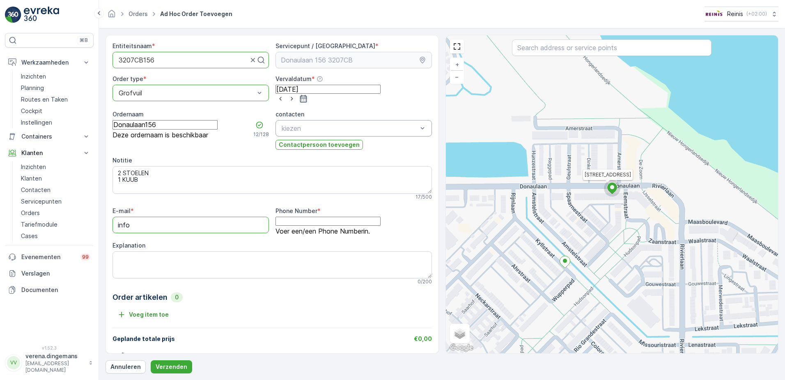
type input "[EMAIL_ADDRESS][DOMAIN_NAME]"
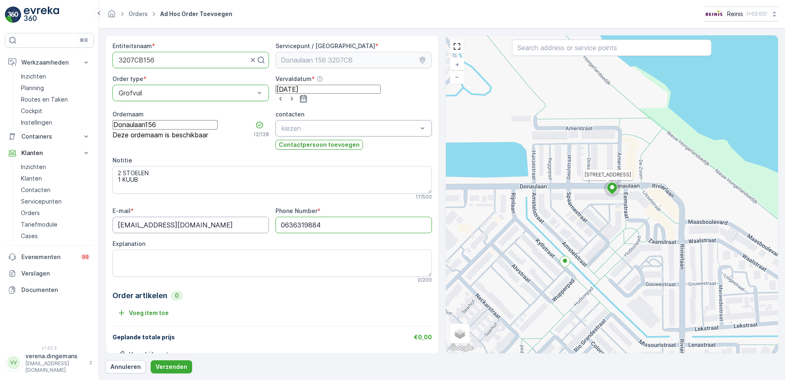
drag, startPoint x: 355, startPoint y: 220, endPoint x: 227, endPoint y: 225, distance: 128.7
click at [227, 226] on div "E-mail * info@reinis.nl Phone Number * 0636319884 Explanation 0 / 200" at bounding box center [273, 245] width 320 height 76
type Number "0181619582"
click at [311, 198] on div "Entiteitsnaam * 3207CB156 Servicepunt / Locatie * Order type * Grofvuil Vervald…" at bounding box center [273, 206] width 320 height 329
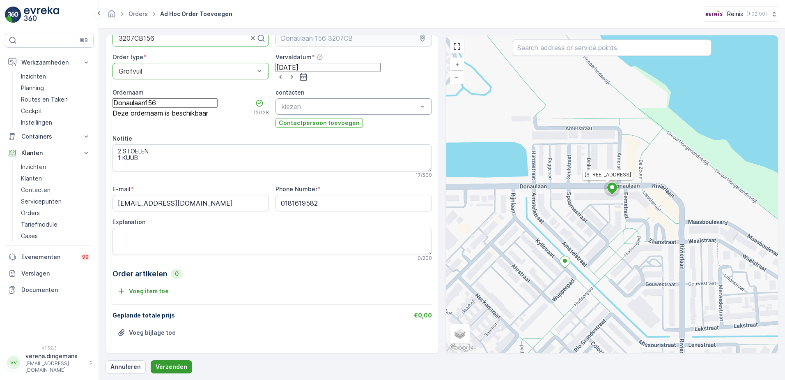
click at [181, 366] on p "Verzenden" at bounding box center [172, 366] width 32 height 8
